Goal: Use online tool/utility: Utilize a website feature to perform a specific function

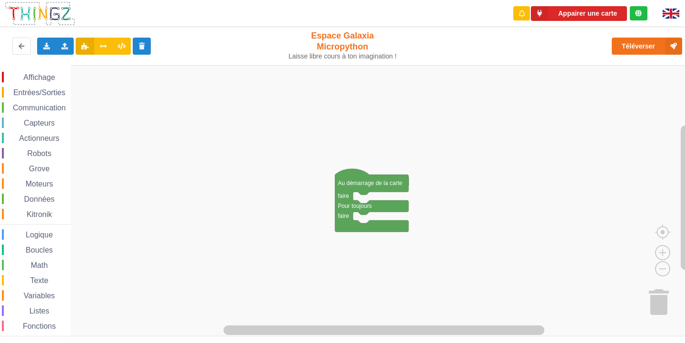
click at [55, 107] on span "Communication" at bounding box center [39, 108] width 56 height 8
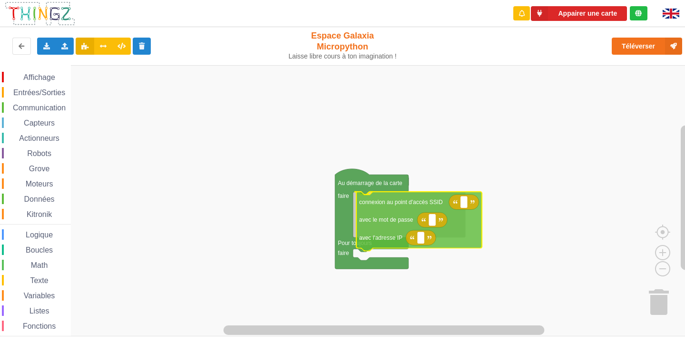
click at [386, 232] on div "Affichage Entrées/Sorties Communication Capteurs Actionneurs Robots Grove Moteu…" at bounding box center [346, 200] width 692 height 271
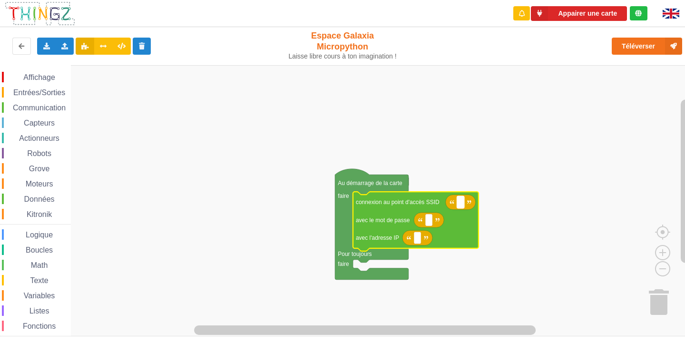
click at [462, 204] on rect "Espace de travail de Blocky" at bounding box center [460, 202] width 7 height 12
type input "NETGEAR38"
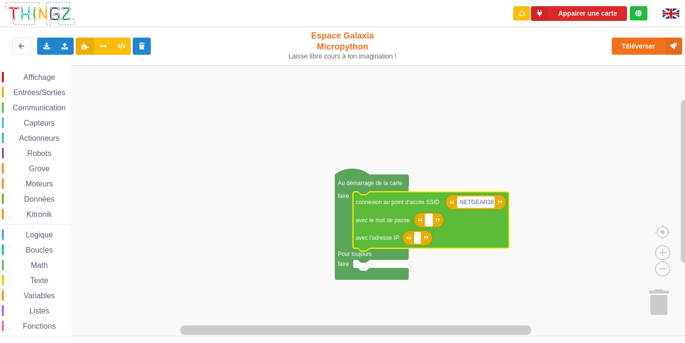
click at [429, 220] on text "Espace de travail de Blocky" at bounding box center [428, 220] width 1 height 7
type input "J"
type input "joyoustuba995"
click at [415, 238] on rect "Espace de travail de Blocky" at bounding box center [417, 238] width 7 height 12
type input "[TECHNICAL_ID]"
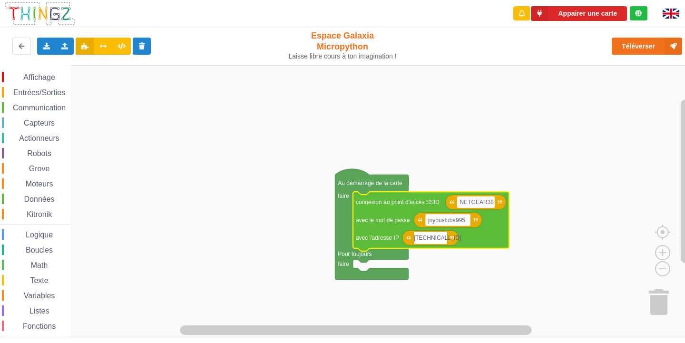
click at [43, 87] on div "Entrées/Sorties" at bounding box center [36, 92] width 69 height 10
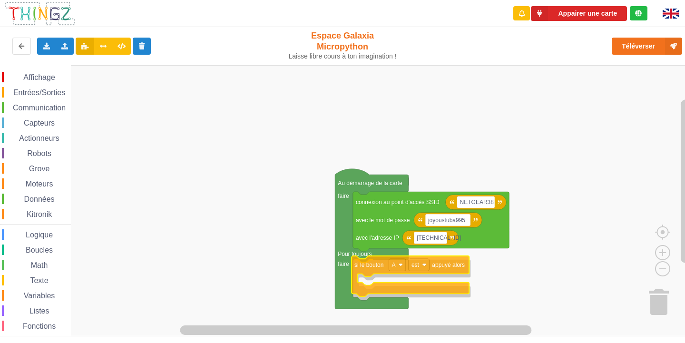
click at [364, 264] on div "Affichage Entrées/Sorties Communication Capteurs Actionneurs Robots Grove Moteu…" at bounding box center [346, 200] width 692 height 271
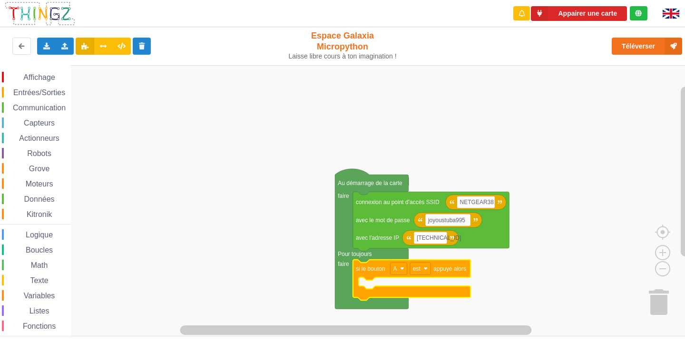
click at [48, 106] on span "Communication" at bounding box center [39, 108] width 56 height 8
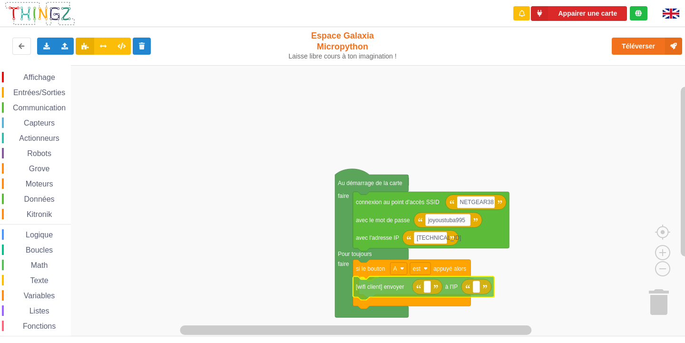
click at [406, 292] on div "Affichage Entrées/Sorties Communication Capteurs Actionneurs Robots Grove Moteu…" at bounding box center [346, 200] width 692 height 271
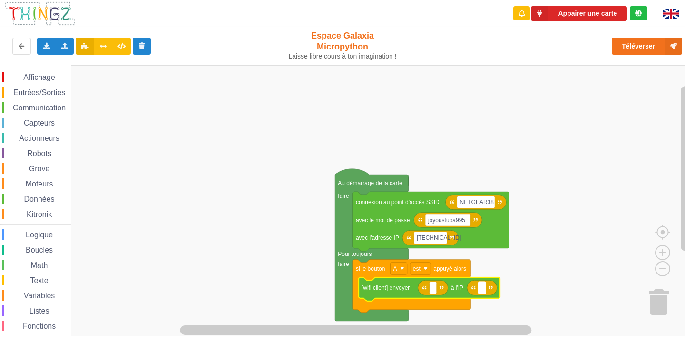
click at [482, 290] on text "Espace de travail de Blocky" at bounding box center [481, 287] width 1 height 7
type input "[TECHNICAL_ID]"
click at [433, 295] on icon "Espace de travail de Blocky" at bounding box center [433, 287] width 30 height 15
click at [433, 284] on text "Espace de travail de Blocky" at bounding box center [432, 287] width 1 height 7
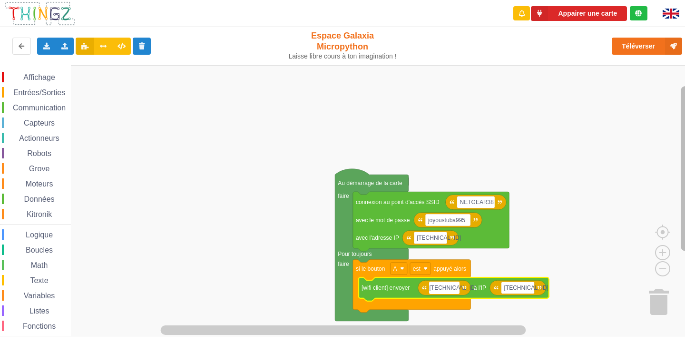
type input "[TECHNICAL_ID]"
click at [24, 80] on span "Affichage" at bounding box center [39, 77] width 34 height 8
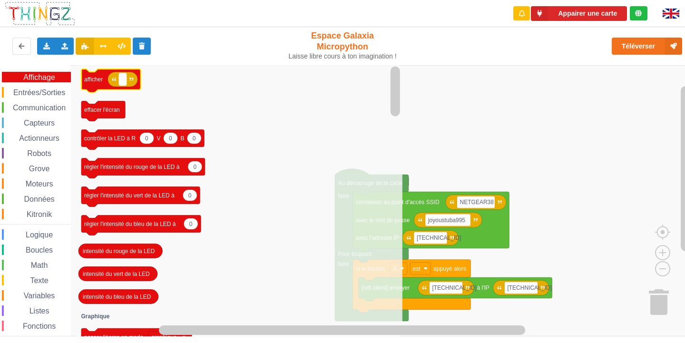
click at [126, 78] on rect "Espace de travail de Blocky" at bounding box center [122, 79] width 7 height 12
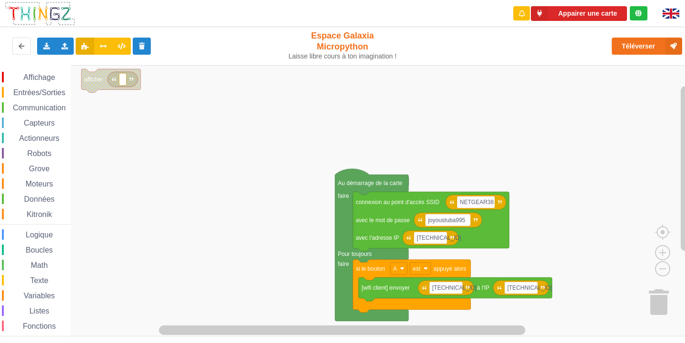
click at [119, 80] on rect "Espace de travail de Blocky" at bounding box center [122, 79] width 7 height 12
click at [21, 107] on span "Communication" at bounding box center [39, 108] width 56 height 8
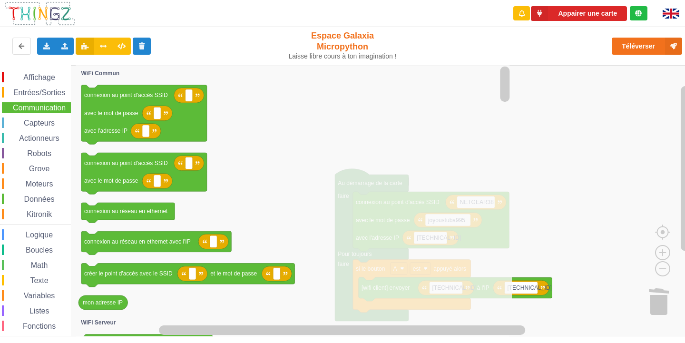
click at [232, 159] on icon "Espace de travail de Blocky" at bounding box center [294, 200] width 436 height 271
click at [539, 119] on rect "Espace de travail de Blocky" at bounding box center [346, 200] width 692 height 271
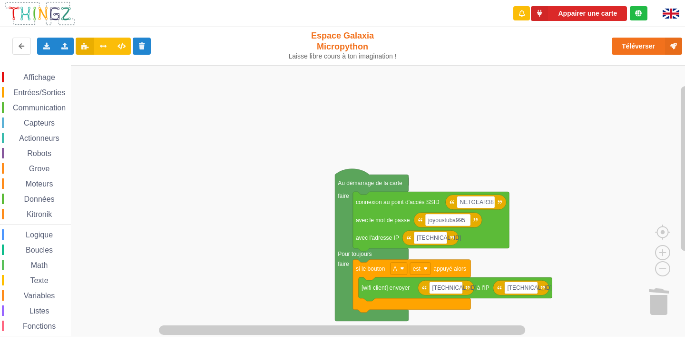
click at [47, 71] on div "Affichage Entrées/Sorties Communication Capteurs Actionneurs Robots Grove Moteu…" at bounding box center [35, 213] width 71 height 296
click at [35, 78] on span "Affichage" at bounding box center [39, 77] width 34 height 8
click at [232, 209] on div "Affichage Entrées/Sorties Communication Capteurs Actionneurs Robots Grove Moteu…" at bounding box center [346, 200] width 692 height 271
click at [48, 96] on span "Entrées/Sorties" at bounding box center [39, 92] width 55 height 8
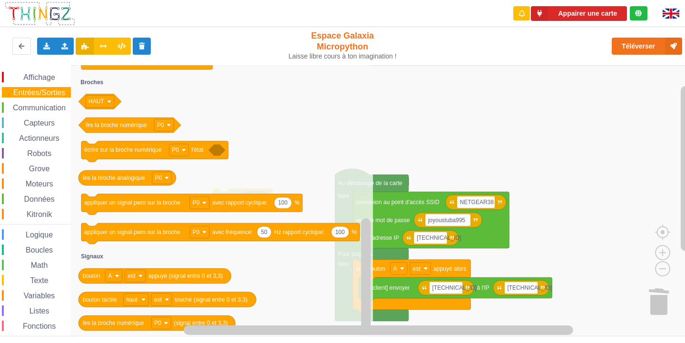
click at [10, 168] on div "Grove" at bounding box center [36, 168] width 69 height 10
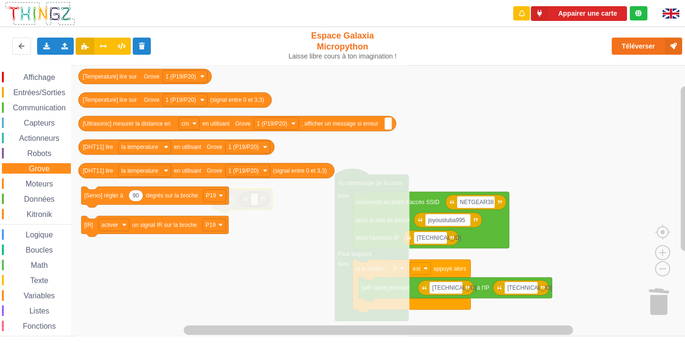
click at [24, 186] on span "Moteurs" at bounding box center [39, 184] width 30 height 8
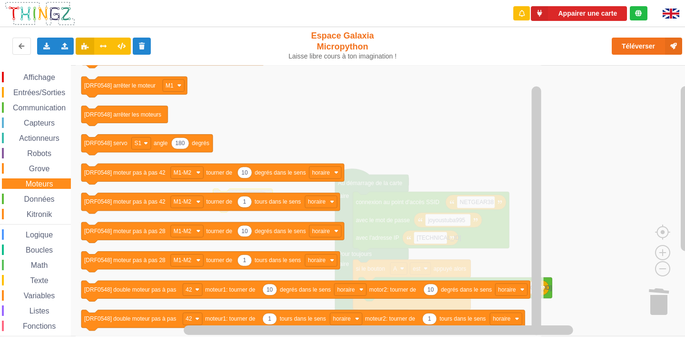
click at [30, 293] on span "Variables" at bounding box center [39, 296] width 34 height 8
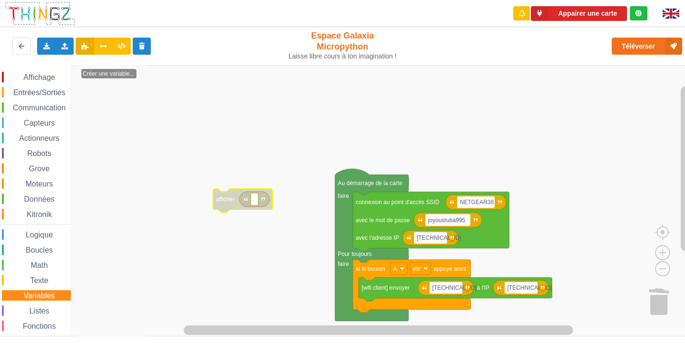
click at [53, 90] on span "Entrées/Sorties" at bounding box center [39, 92] width 55 height 8
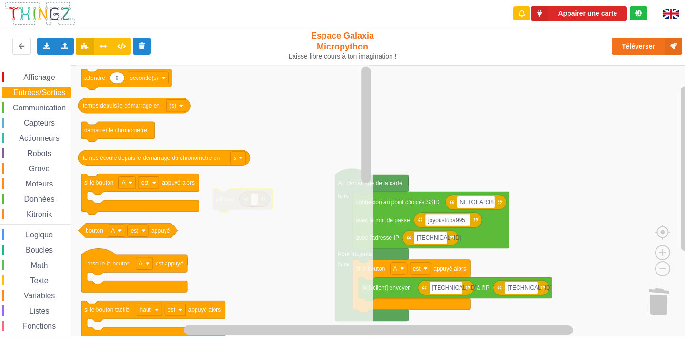
click at [45, 107] on span "Communication" at bounding box center [39, 108] width 56 height 8
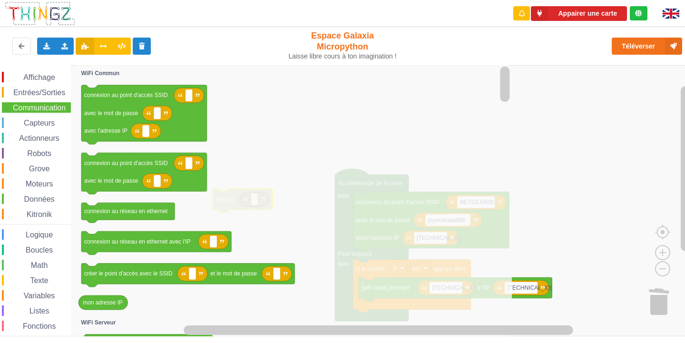
click at [46, 68] on div "Affichage Entrées/Sorties Communication Capteurs Actionneurs Robots Grove Moteu…" at bounding box center [35, 213] width 71 height 296
click at [35, 80] on span "Affichage" at bounding box center [39, 77] width 34 height 8
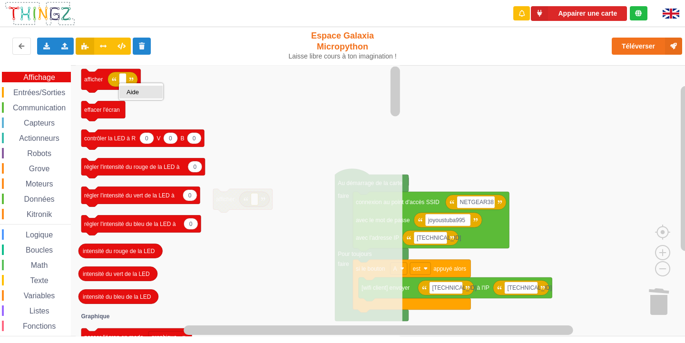
click at [127, 88] on div "Aide" at bounding box center [140, 92] width 43 height 13
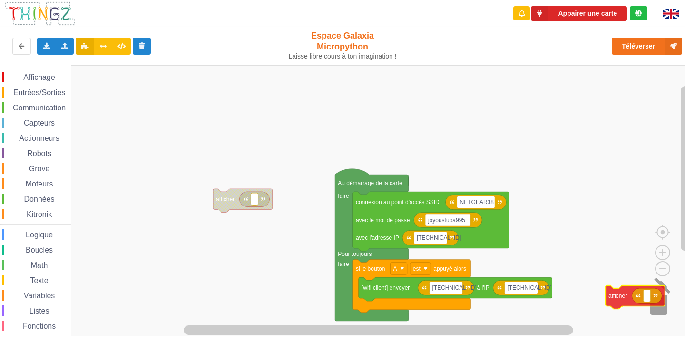
click at [649, 299] on div "Affichage Entrées/Sorties Communication Capteurs Actionneurs Robots Grove Moteu…" at bounding box center [346, 200] width 692 height 271
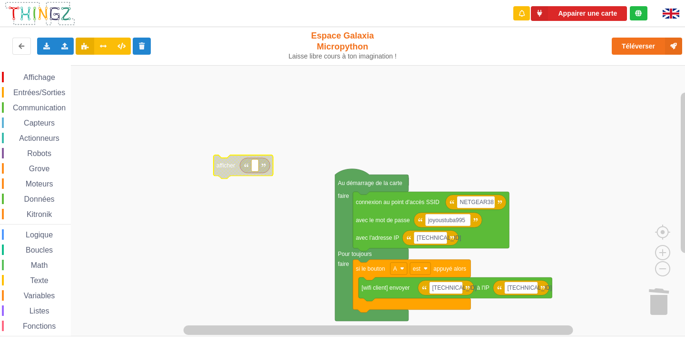
click at [44, 284] on div "Texte" at bounding box center [36, 280] width 69 height 10
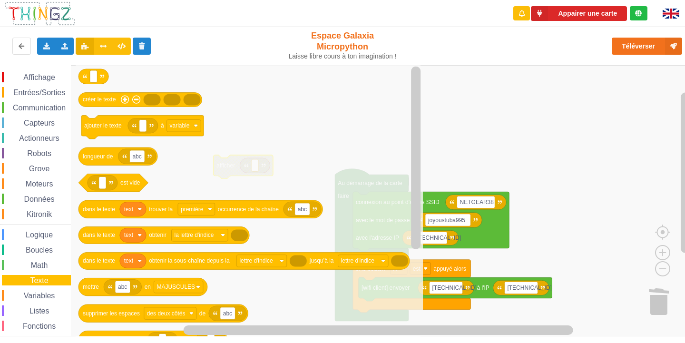
click at [46, 186] on span "Moteurs" at bounding box center [39, 184] width 30 height 8
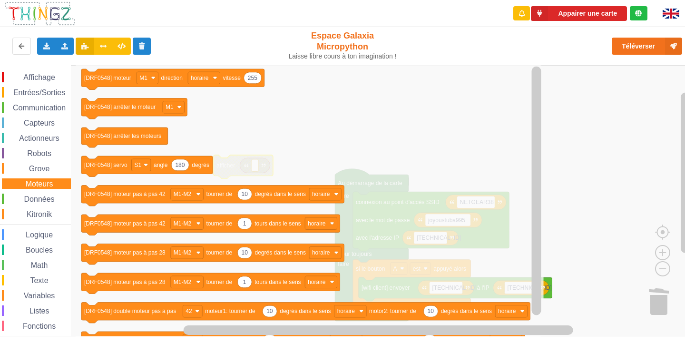
click at [46, 166] on span "Grove" at bounding box center [40, 169] width 24 height 8
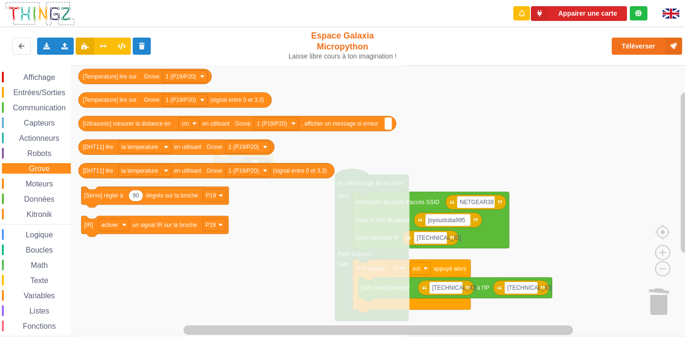
click at [43, 82] on div "Affichage" at bounding box center [36, 77] width 69 height 10
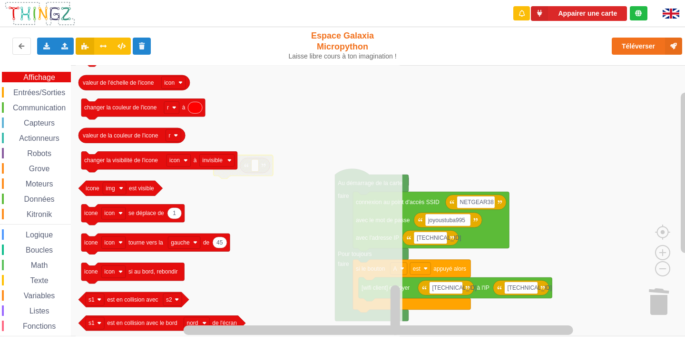
click at [460, 105] on rect "Espace de travail de Blocky" at bounding box center [346, 200] width 692 height 271
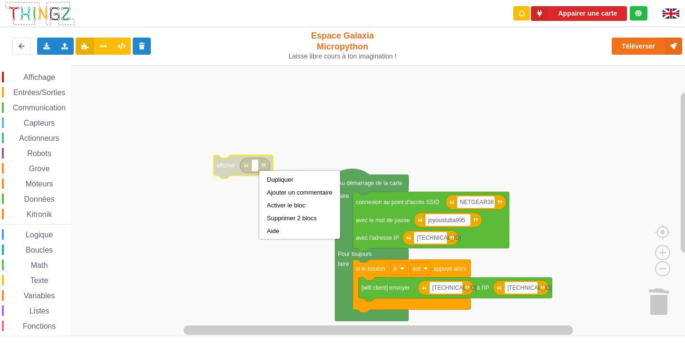
click at [244, 162] on icon "Espace de travail de Blocky" at bounding box center [255, 165] width 30 height 15
click at [258, 173] on icon "Espace de travail de Blocky" at bounding box center [255, 165] width 30 height 15
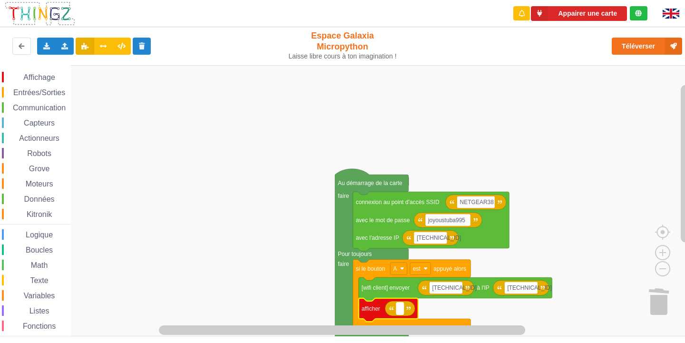
click at [401, 310] on rect "Espace de travail de Blocky" at bounding box center [399, 309] width 7 height 12
click at [407, 312] on icon "Espace de travail de Blocky" at bounding box center [400, 308] width 30 height 15
click at [397, 309] on rect "Espace de travail de Blocky" at bounding box center [399, 309] width 7 height 12
type input "message"
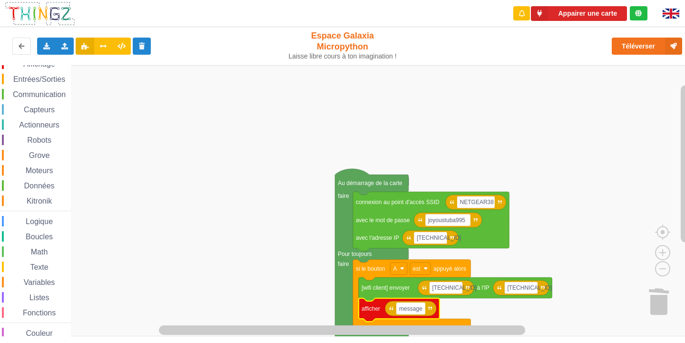
scroll to position [25, 0]
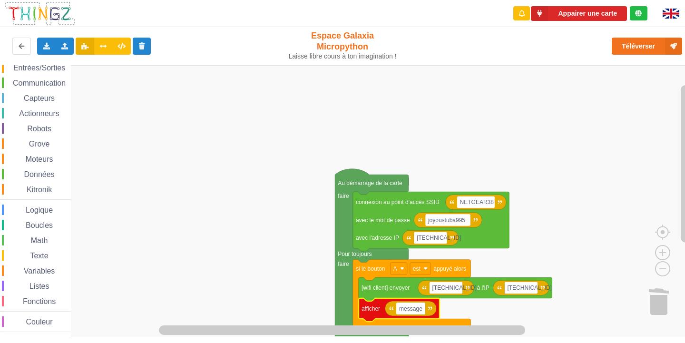
click at [38, 271] on span "Variables" at bounding box center [39, 271] width 34 height 8
click at [99, 73] on text "Créer une variable..." at bounding box center [109, 73] width 52 height 7
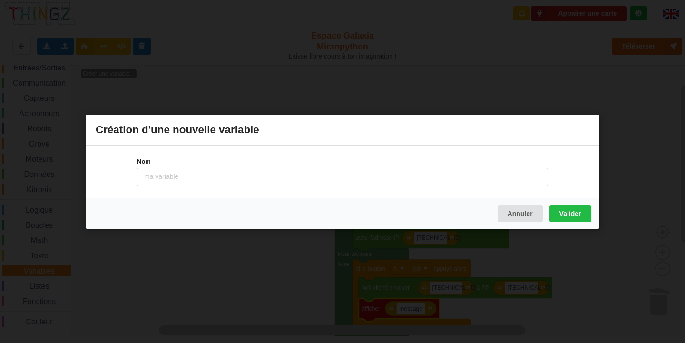
click at [273, 130] on div "Création d'une nouvelle variable" at bounding box center [343, 130] width 514 height 31
click at [503, 216] on button "Annuler" at bounding box center [520, 213] width 45 height 17
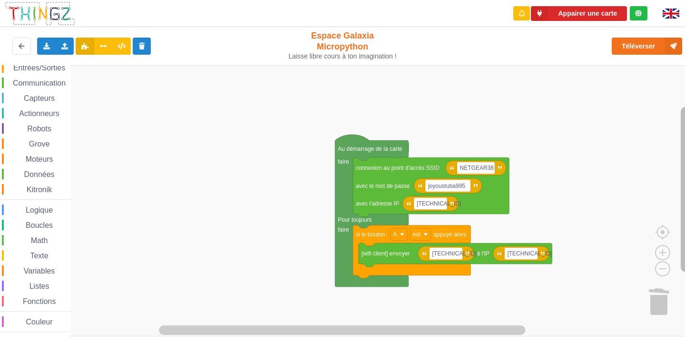
click at [684, 200] on rect "Espace de travail de Blocky" at bounding box center [686, 189] width 10 height 165
click at [47, 85] on span "Communication" at bounding box center [39, 83] width 56 height 8
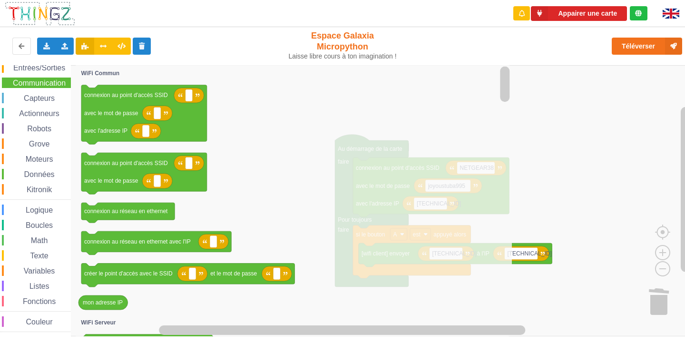
click at [555, 129] on rect "Espace de travail de Blocky" at bounding box center [346, 200] width 692 height 271
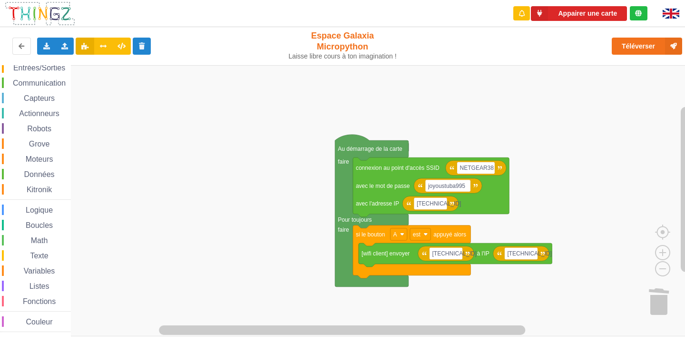
click at [42, 268] on span "Variables" at bounding box center [39, 271] width 34 height 8
click at [127, 75] on text "Créer une variable..." at bounding box center [109, 73] width 52 height 7
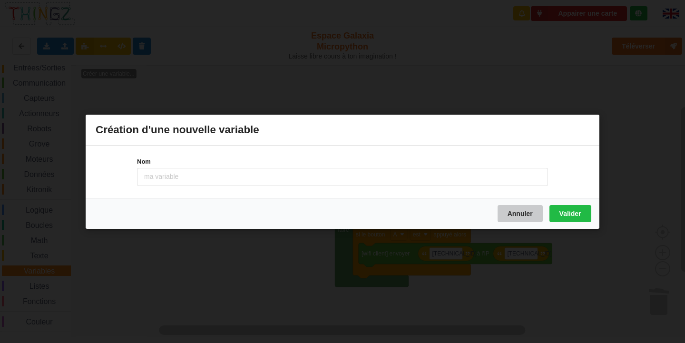
click at [531, 211] on button "Annuler" at bounding box center [520, 213] width 45 height 17
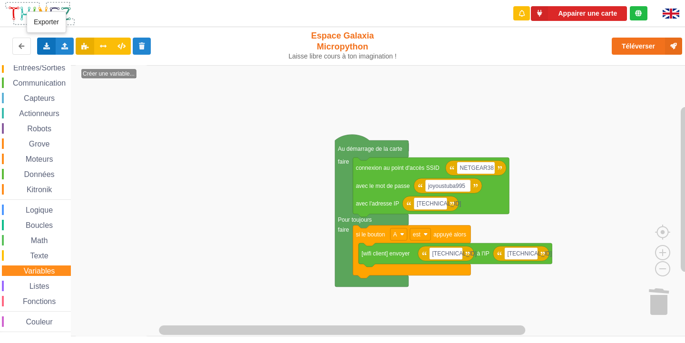
click at [46, 46] on icon at bounding box center [46, 46] width 8 height 6
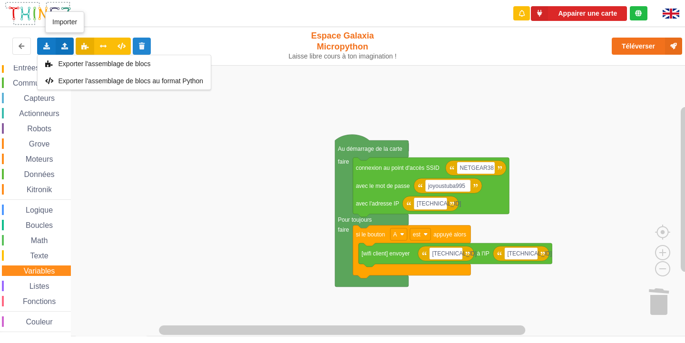
click at [68, 49] on div "Importer un assemblage de blocs Importer du code Python" at bounding box center [65, 46] width 19 height 17
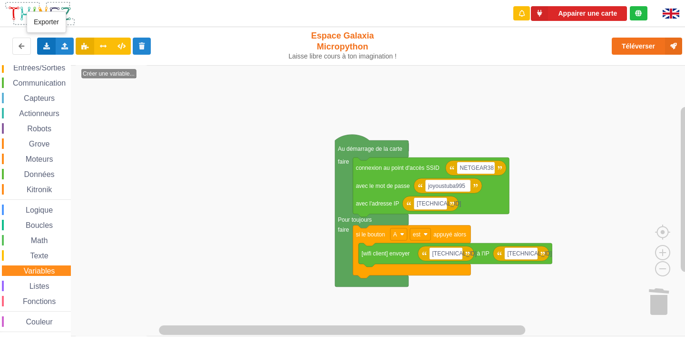
click at [49, 50] on div "Exporter l'assemblage de blocs Exporter l'assemblage de blocs au format Python" at bounding box center [46, 46] width 19 height 17
click at [67, 62] on span "Exporter l'assemblage de blocs" at bounding box center [105, 64] width 92 height 8
click at [49, 45] on icon at bounding box center [46, 46] width 8 height 6
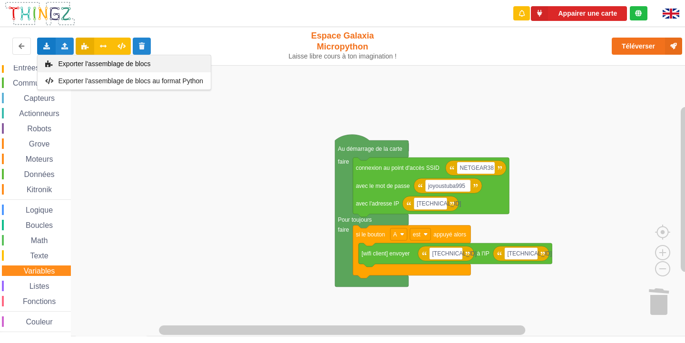
click at [55, 61] on div "Exporter l'assemblage de blocs" at bounding box center [124, 63] width 173 height 17
